Goal: Task Accomplishment & Management: Manage account settings

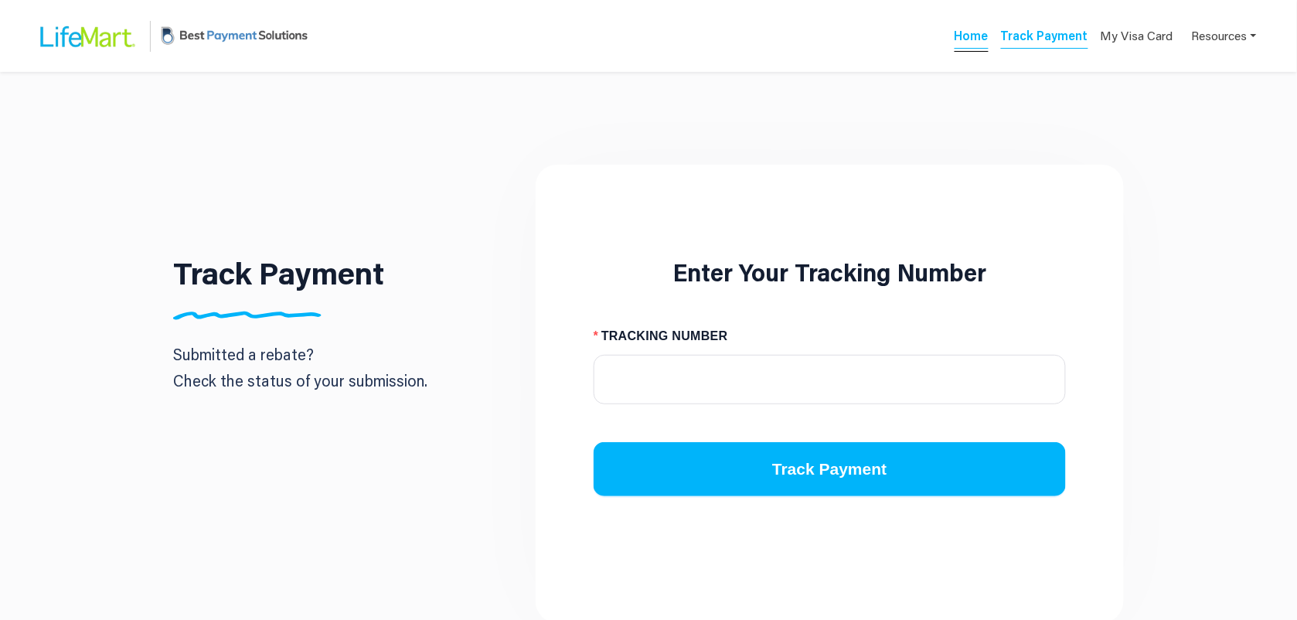
click at [974, 32] on link "Home" at bounding box center [972, 38] width 34 height 22
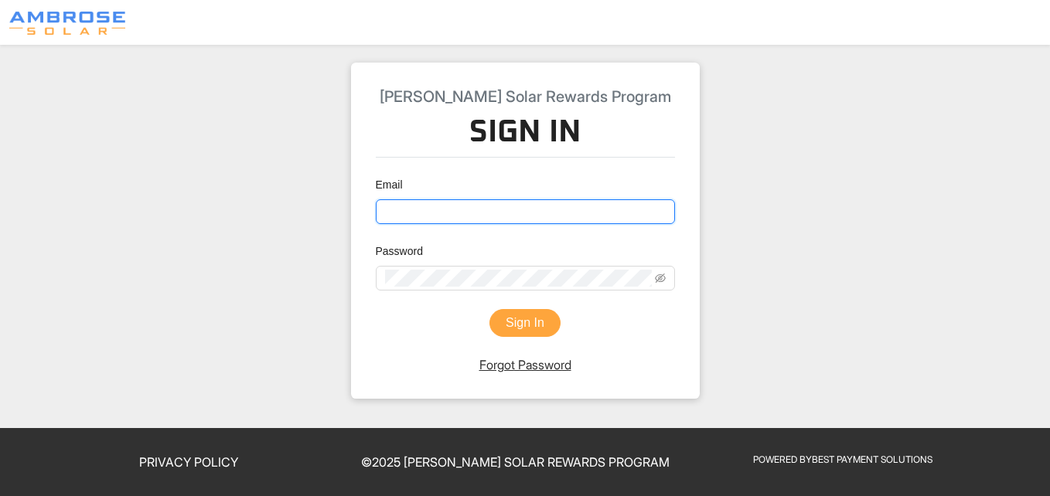
type input "[EMAIL_ADDRESS][DOMAIN_NAME]"
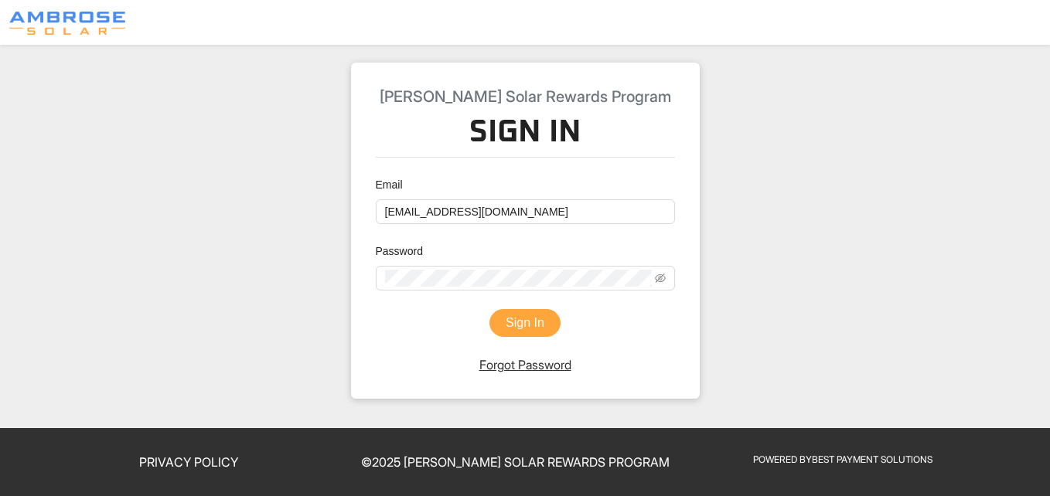
click at [513, 317] on button "Sign In" at bounding box center [524, 323] width 71 height 28
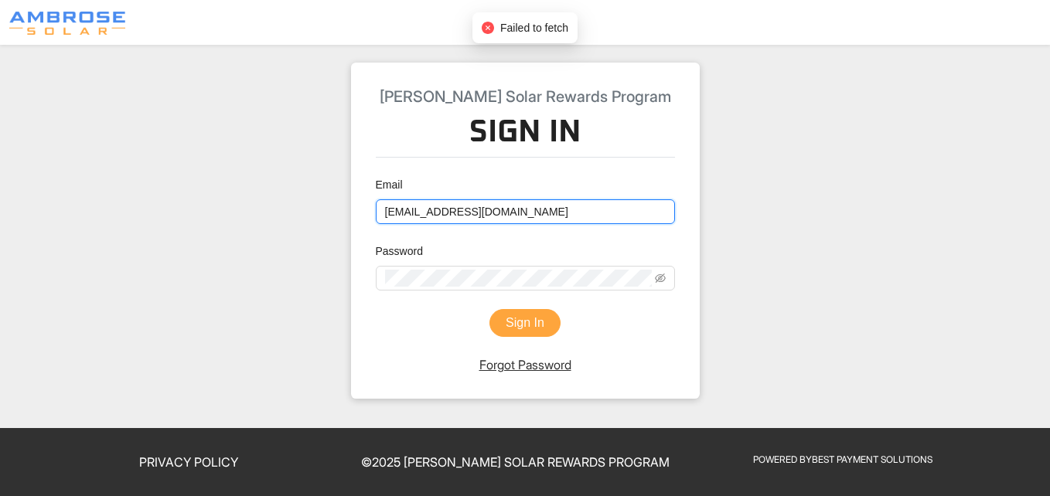
click at [502, 207] on input "[EMAIL_ADDRESS][DOMAIN_NAME]" at bounding box center [525, 211] width 299 height 25
click at [414, 213] on input "[EMAIL_ADDRESS][DOMAIN_NAME]" at bounding box center [525, 211] width 299 height 25
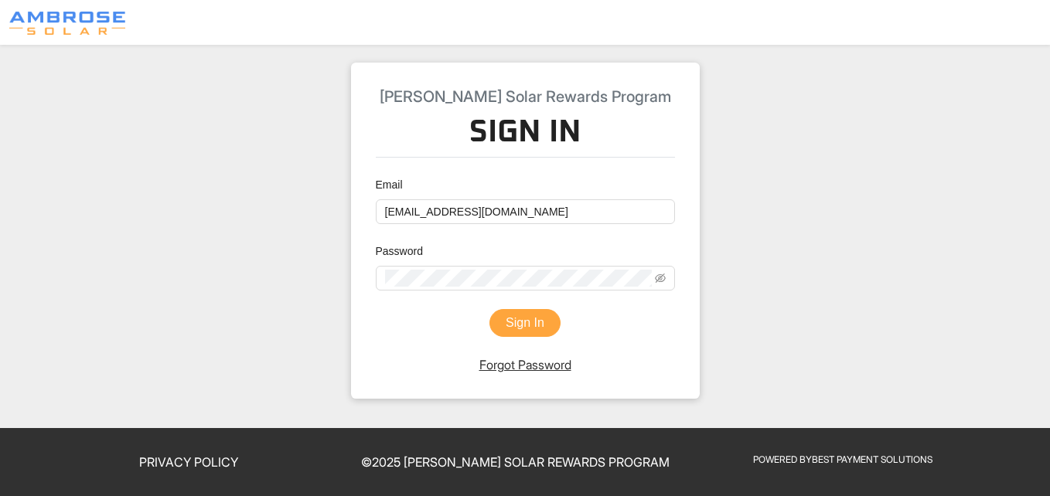
click at [370, 244] on div "[PERSON_NAME] Solar Rewards Program Sign In Email [EMAIL_ADDRESS][DOMAIN_NAME] …" at bounding box center [525, 231] width 349 height 336
click at [538, 314] on button "Sign In" at bounding box center [524, 323] width 71 height 28
